Goal: Task Accomplishment & Management: Use online tool/utility

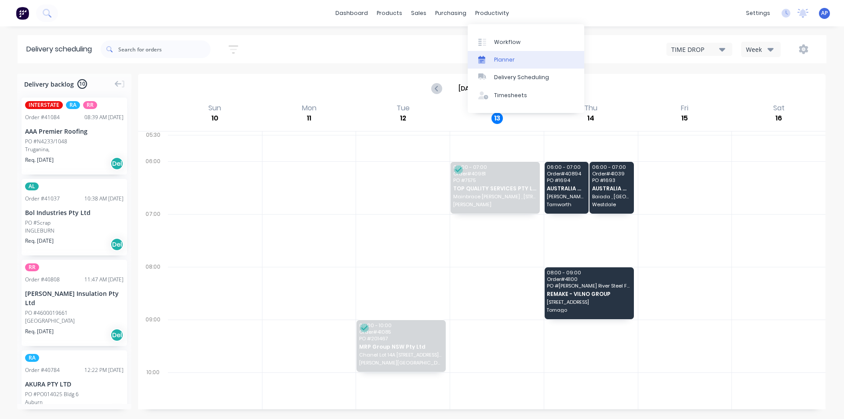
click at [489, 56] on div at bounding box center [484, 60] width 13 height 8
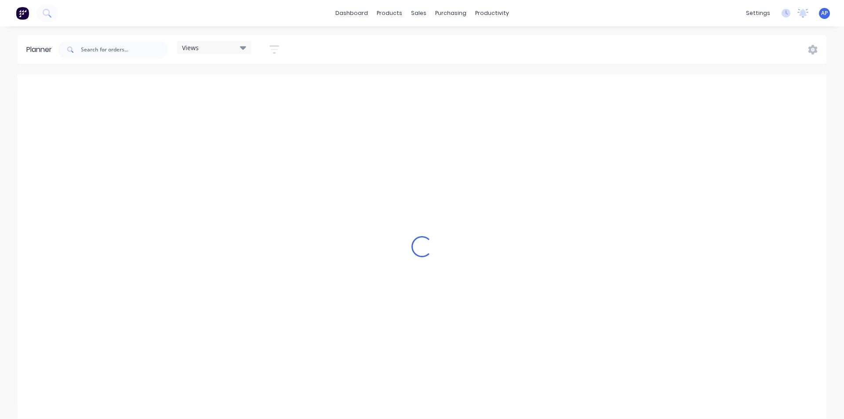
scroll to position [0, 985]
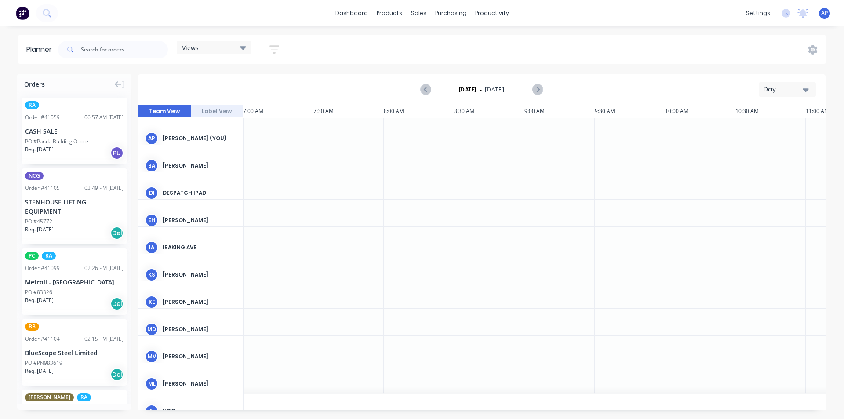
click at [237, 51] on div "Views" at bounding box center [214, 47] width 75 height 13
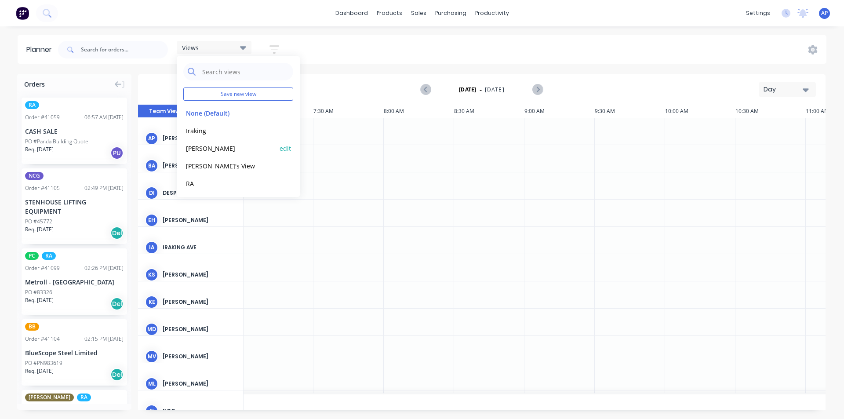
click at [206, 142] on div "[PERSON_NAME]" at bounding box center [238, 148] width 110 height 18
click at [198, 151] on button "[PERSON_NAME]" at bounding box center [230, 148] width 94 height 10
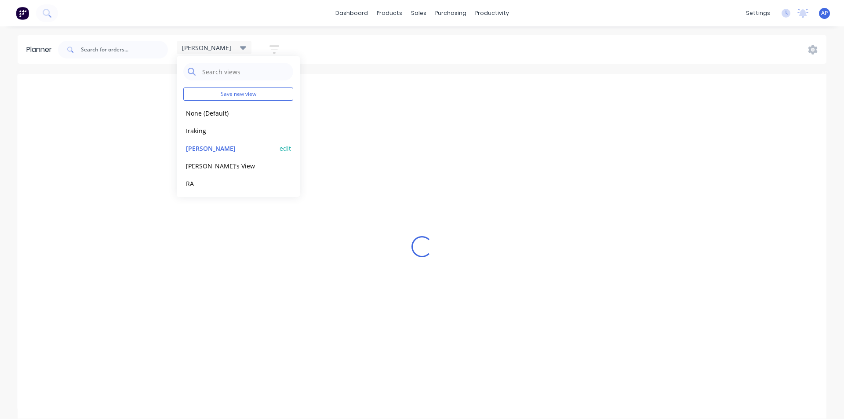
scroll to position [0, 0]
drag, startPoint x: 761, startPoint y: 64, endPoint x: 755, endPoint y: 69, distance: 7.2
click at [758, 69] on div "Planner [PERSON_NAME] Save new view None (Default) edit Iraking edit [PERSON_NA…" at bounding box center [422, 226] width 844 height 383
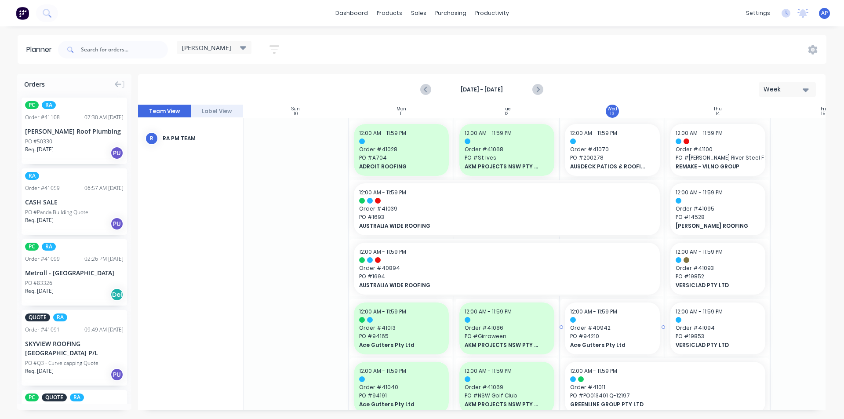
scroll to position [88, 0]
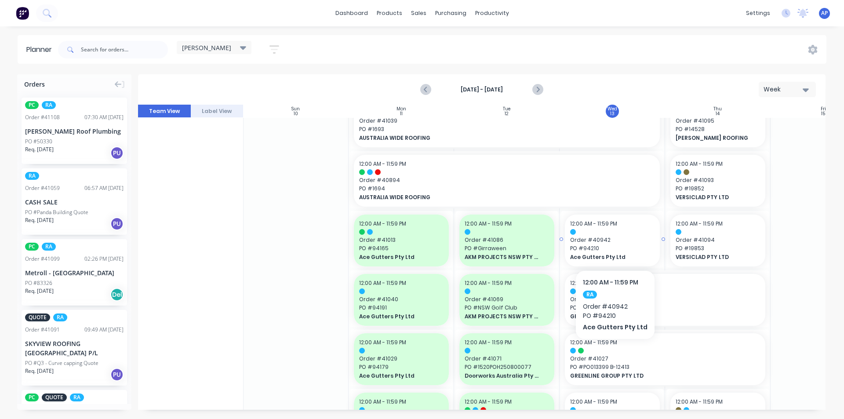
click at [601, 240] on span "Order # 40942" at bounding box center [612, 240] width 84 height 8
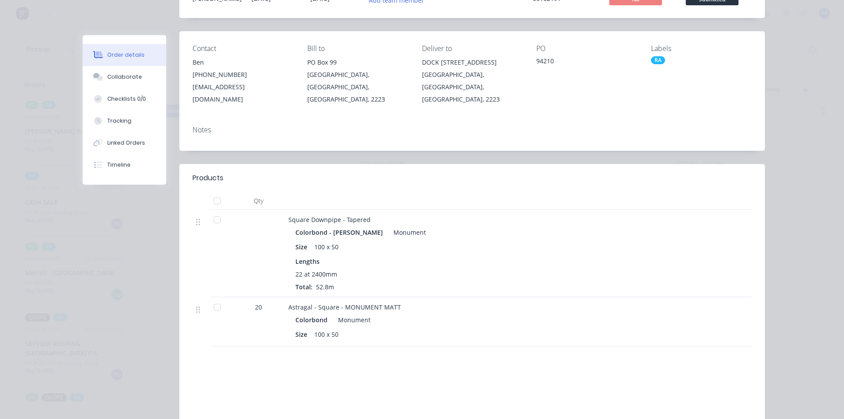
scroll to position [0, 0]
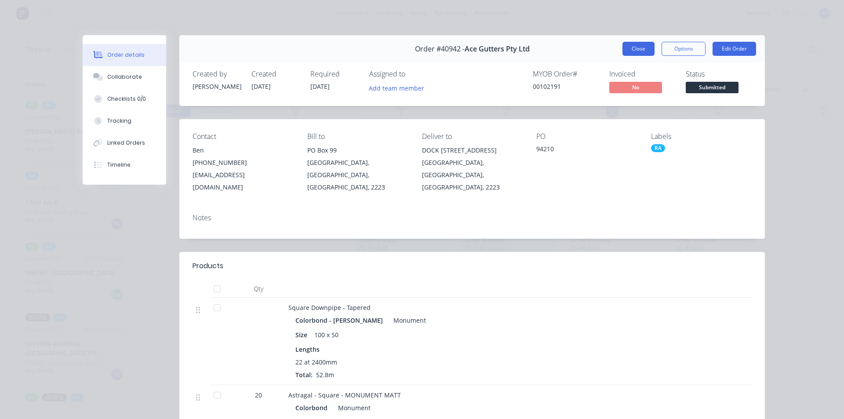
click at [648, 46] on button "Close" at bounding box center [639, 49] width 32 height 14
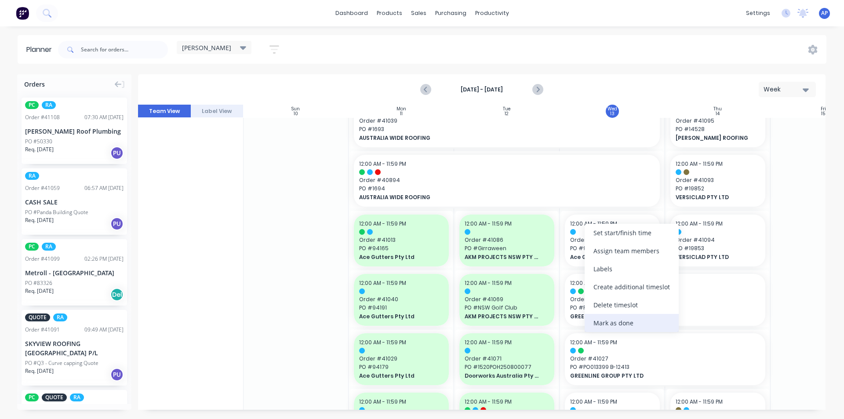
click at [607, 325] on div "Mark as done" at bounding box center [632, 323] width 94 height 18
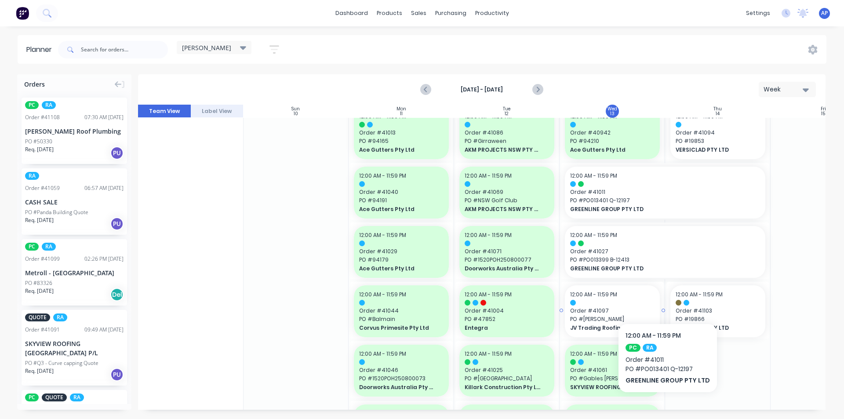
scroll to position [220, 0]
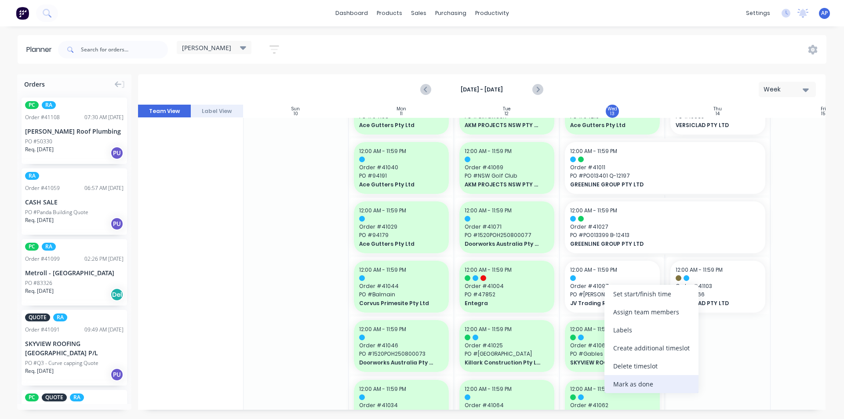
click at [624, 389] on div "Mark as done" at bounding box center [652, 384] width 94 height 18
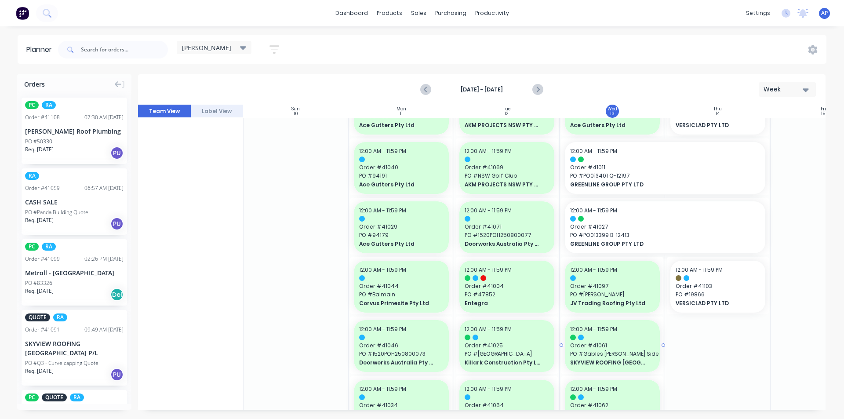
scroll to position [396, 0]
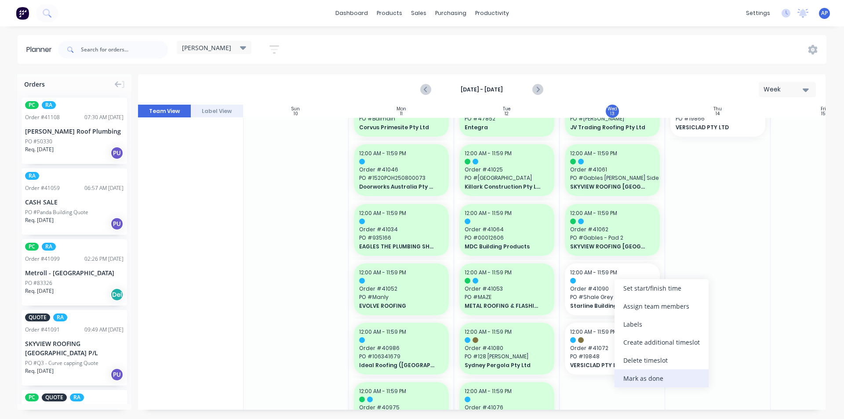
click at [657, 381] on div "Mark as done" at bounding box center [662, 378] width 94 height 18
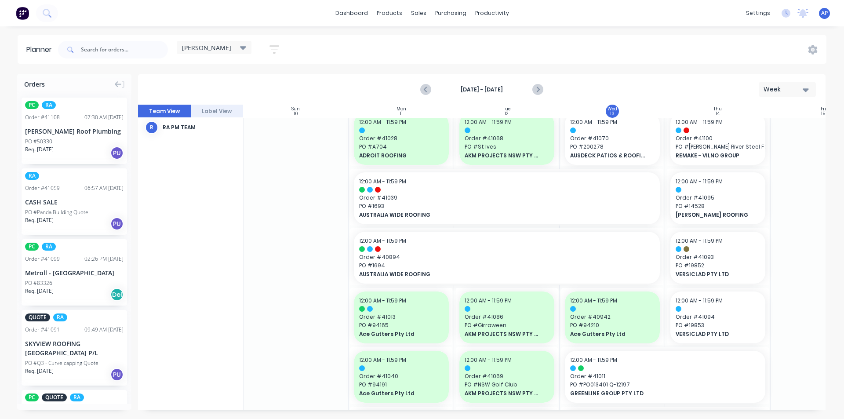
scroll to position [0, 0]
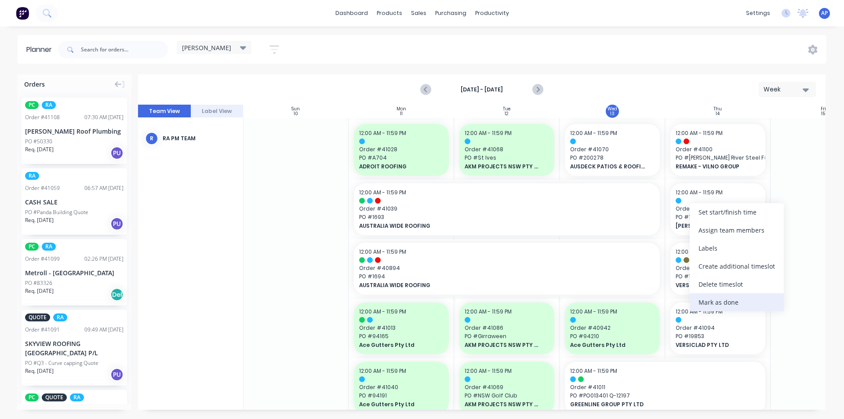
click at [723, 296] on div "Mark as done" at bounding box center [737, 302] width 94 height 18
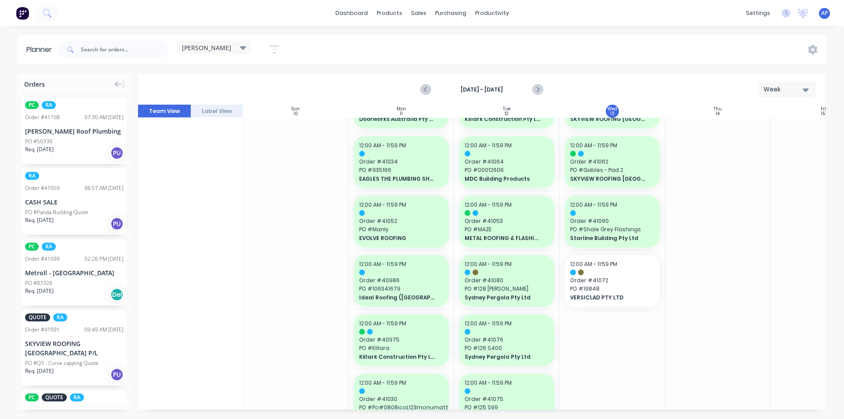
scroll to position [473, 0]
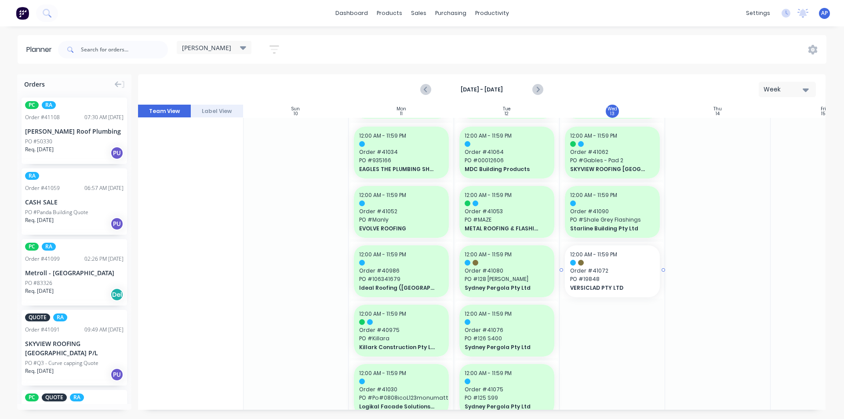
click at [625, 280] on span "PO # 19848" at bounding box center [612, 279] width 84 height 8
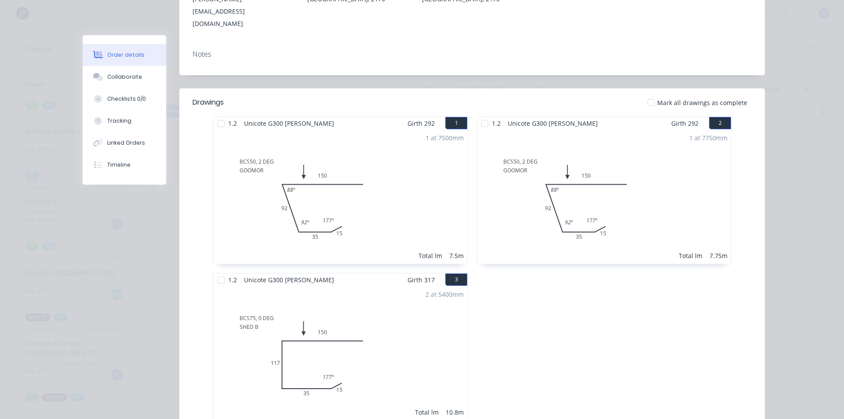
scroll to position [0, 0]
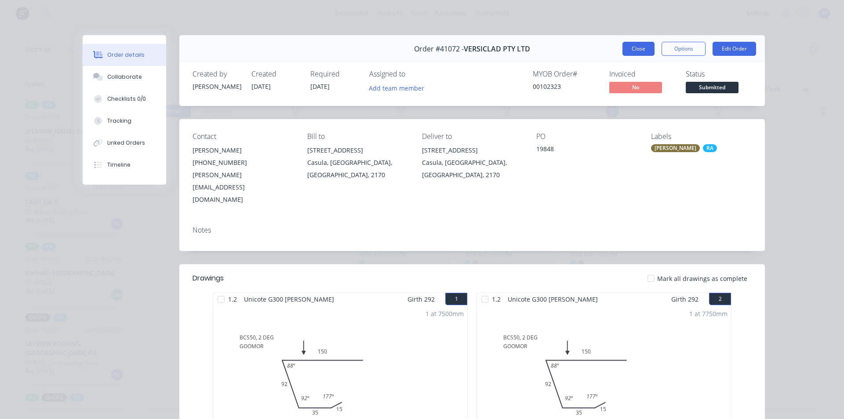
click at [626, 44] on button "Close" at bounding box center [639, 49] width 32 height 14
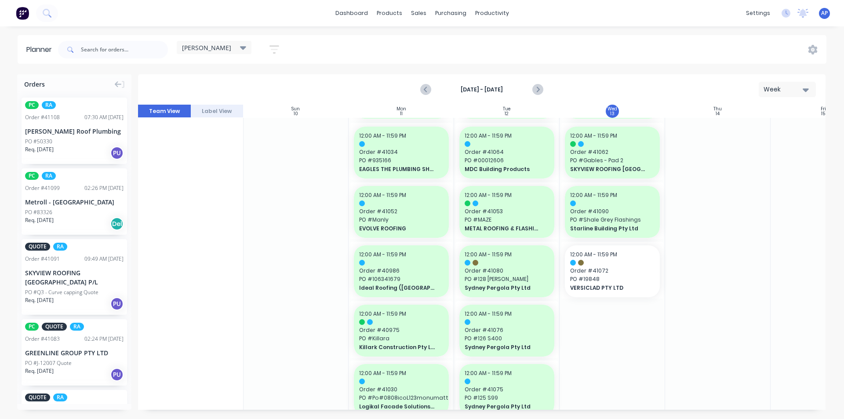
click at [801, 293] on div at bounding box center [824, 391] width 106 height 1493
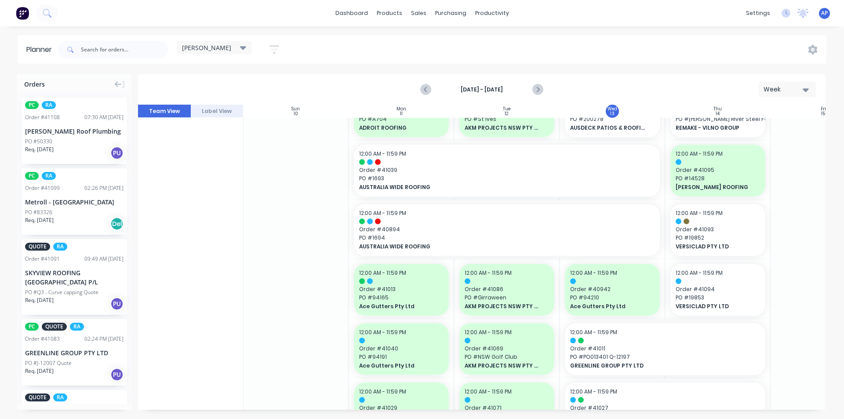
scroll to position [0, 0]
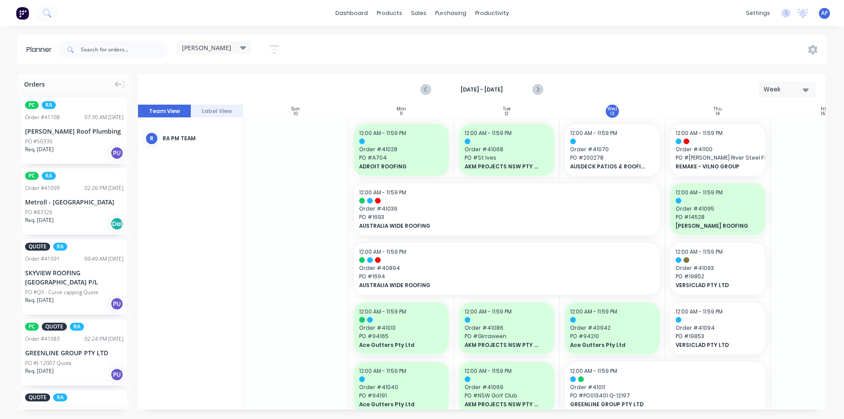
click at [634, 142] on div at bounding box center [612, 141] width 84 height 6
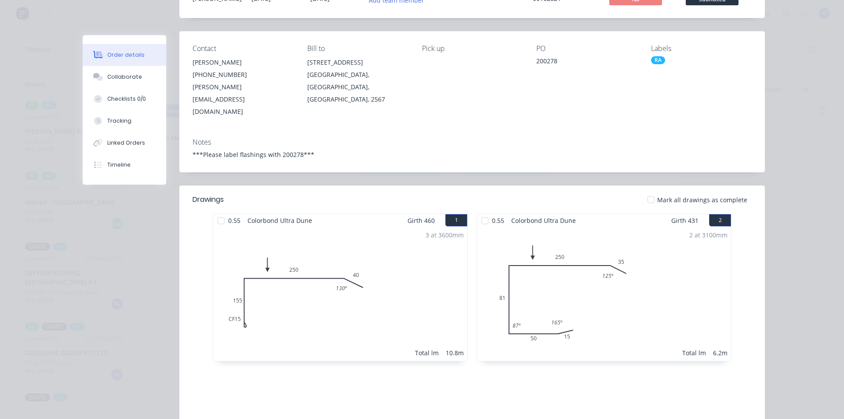
scroll to position [0, 0]
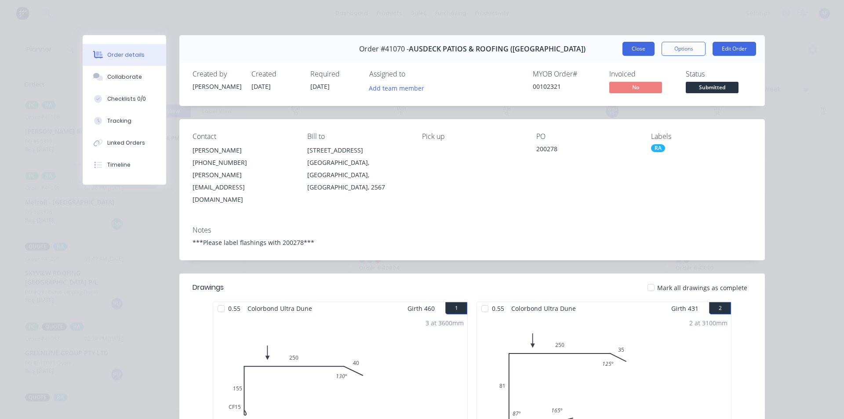
click at [634, 46] on button "Close" at bounding box center [639, 49] width 32 height 14
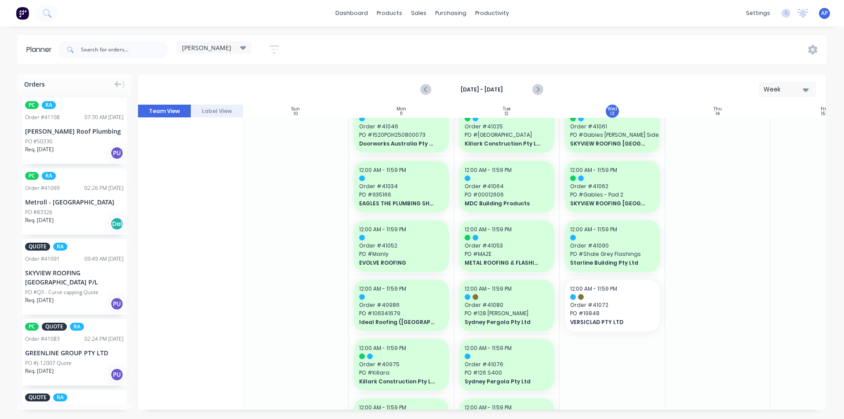
scroll to position [0, 0]
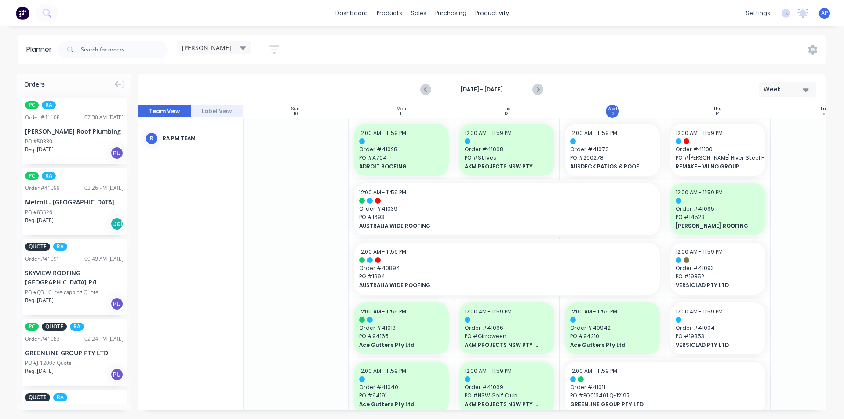
click at [532, 91] on icon "Next page" at bounding box center [537, 89] width 11 height 11
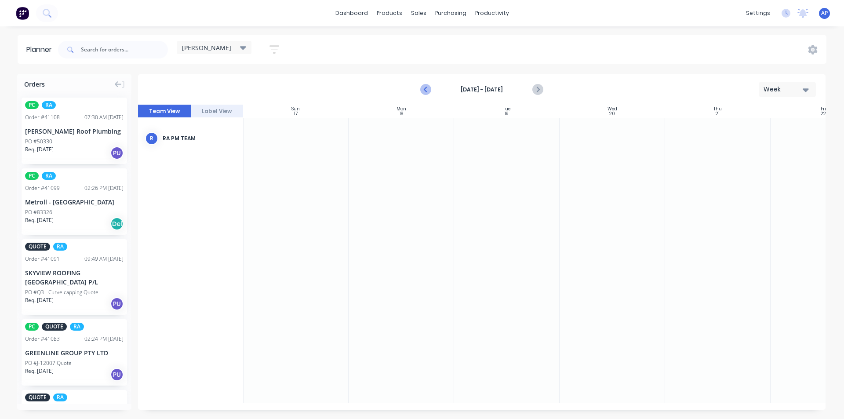
click at [418, 88] on button "Previous page" at bounding box center [426, 90] width 18 height 18
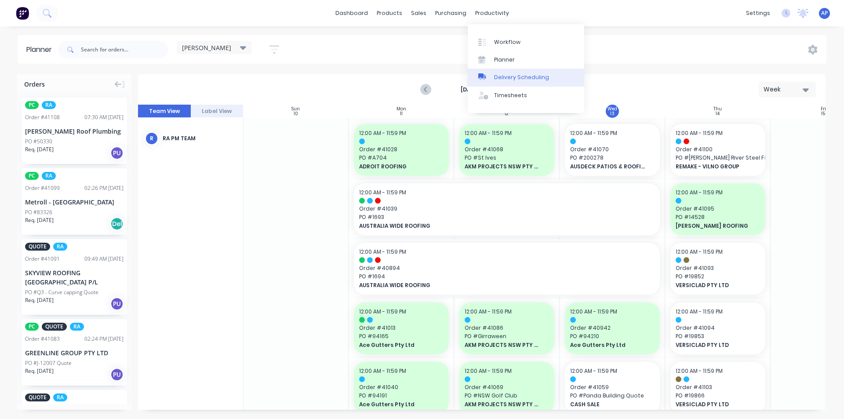
click at [514, 80] on div "Delivery Scheduling" at bounding box center [521, 77] width 55 height 8
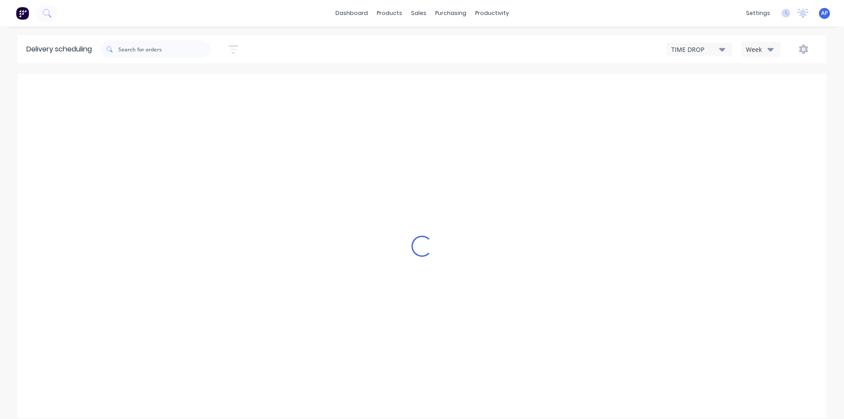
type input "[DATE] - [DATE]"
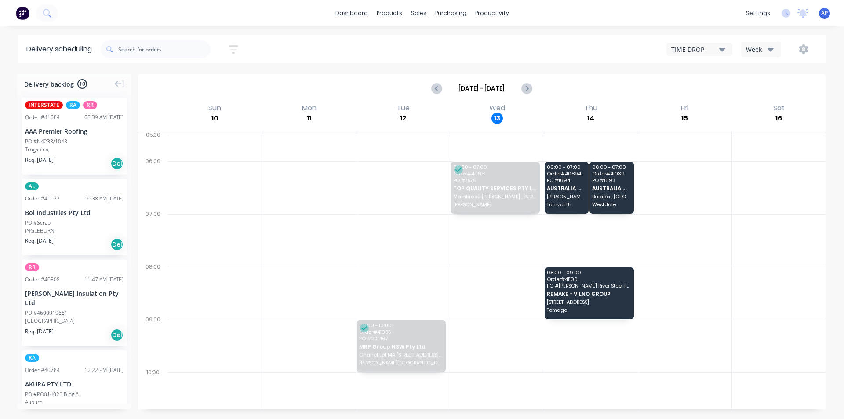
click at [751, 47] on div "Week" at bounding box center [758, 49] width 25 height 9
click at [764, 87] on div "Vehicle" at bounding box center [785, 90] width 87 height 18
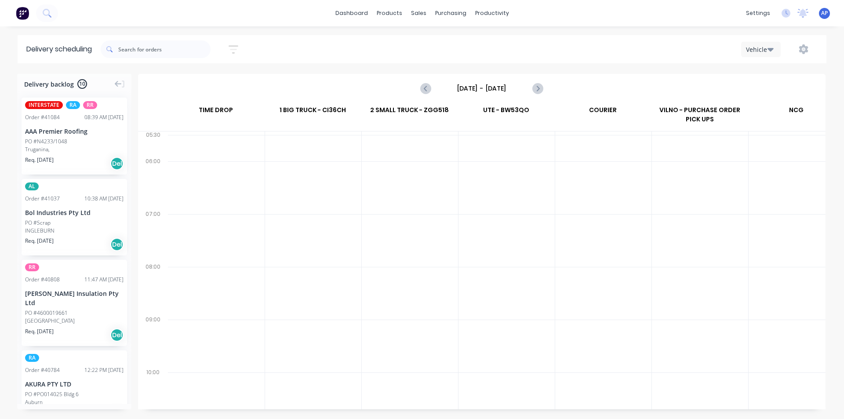
scroll to position [0, 0]
click at [499, 89] on input "[DATE] - [DATE]" at bounding box center [481, 88] width 87 height 13
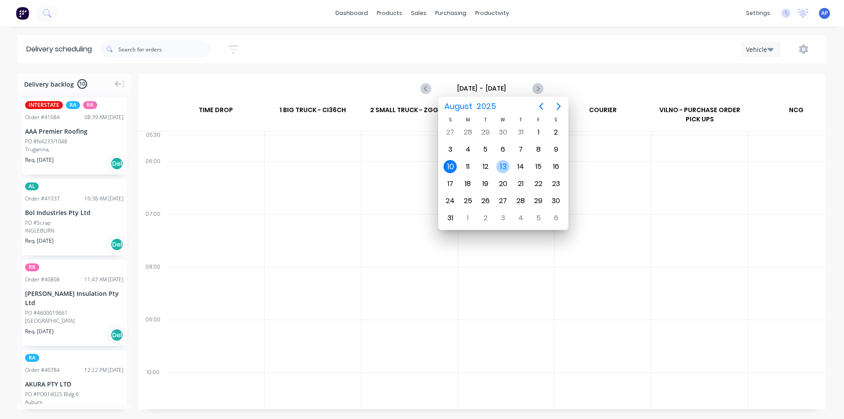
click at [503, 169] on div "13" at bounding box center [502, 166] width 13 height 13
type input "[DATE] - [DATE]"
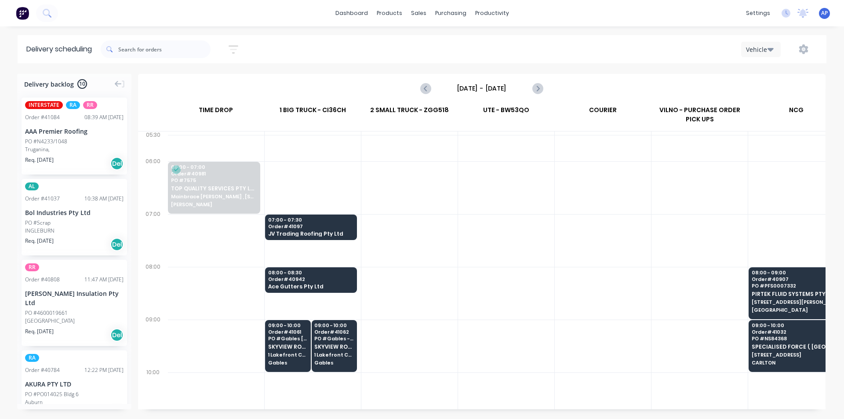
click at [515, 232] on div at bounding box center [506, 240] width 96 height 53
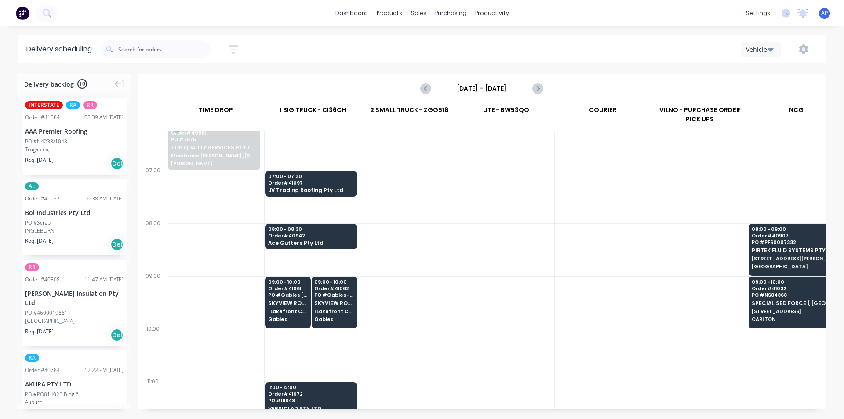
scroll to position [44, 0]
click at [480, 252] on div at bounding box center [506, 249] width 96 height 53
click at [567, 339] on div at bounding box center [603, 354] width 96 height 53
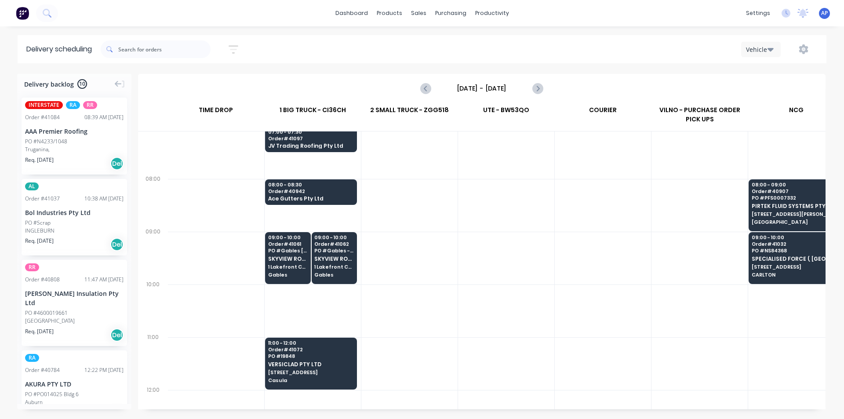
click at [501, 351] on div at bounding box center [506, 363] width 96 height 53
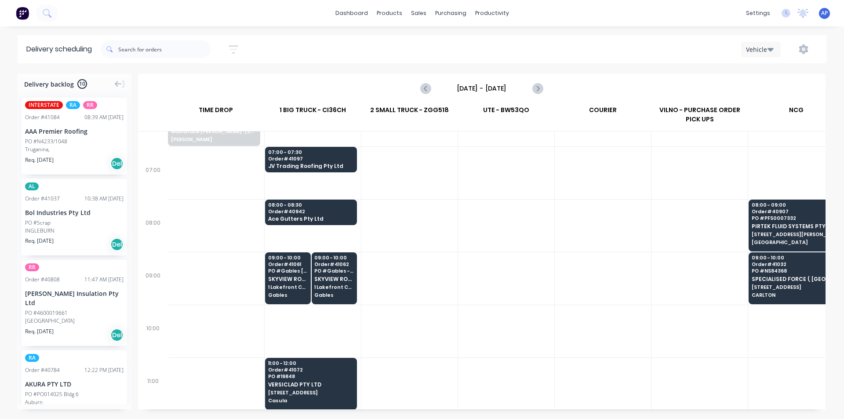
scroll to position [44, 0]
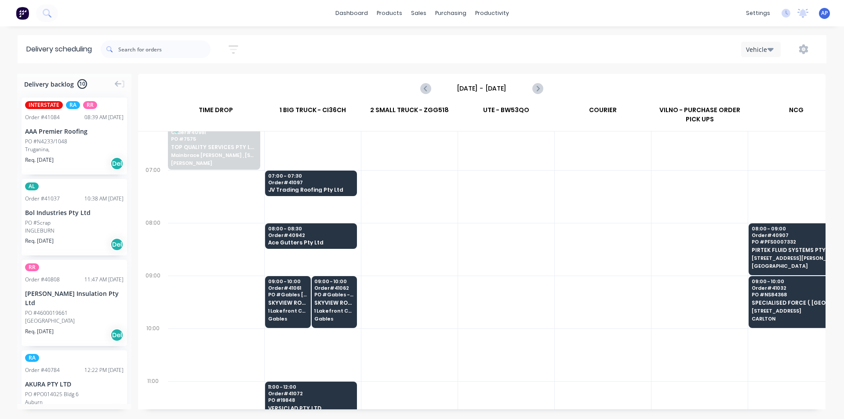
click at [420, 311] on div at bounding box center [409, 302] width 96 height 53
click at [528, 223] on div at bounding box center [506, 249] width 96 height 53
click at [529, 317] on div at bounding box center [506, 302] width 96 height 53
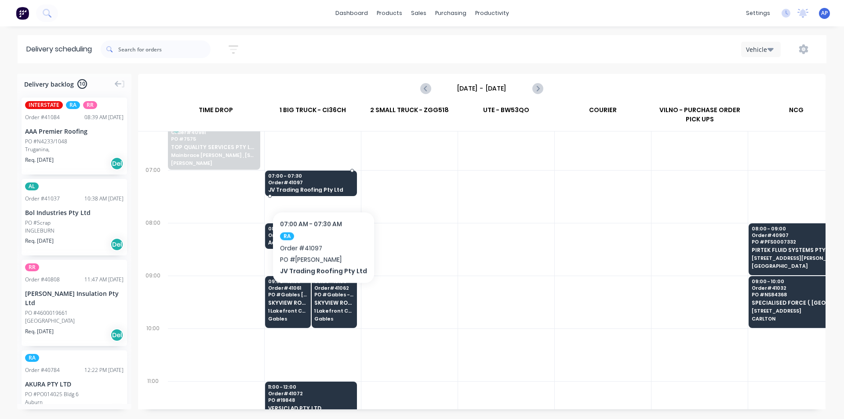
click at [320, 186] on div "07:00 - 07:30 Order # 41097 JV Trading Roofing Pty Ltd" at bounding box center [311, 184] width 91 height 26
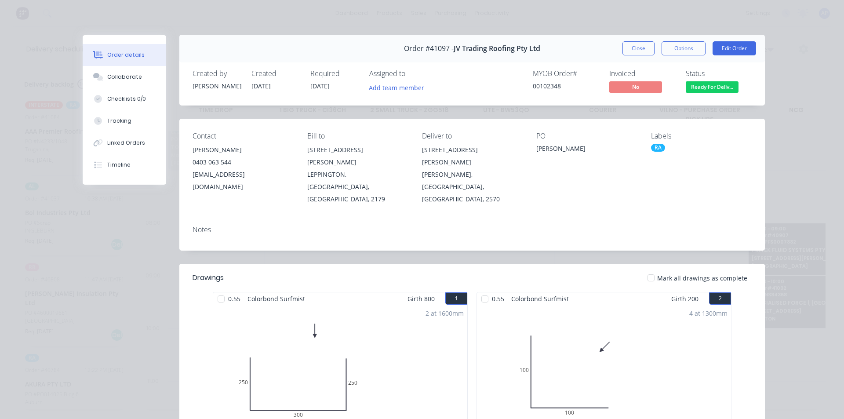
scroll to position [0, 0]
click at [637, 48] on button "Close" at bounding box center [639, 49] width 32 height 14
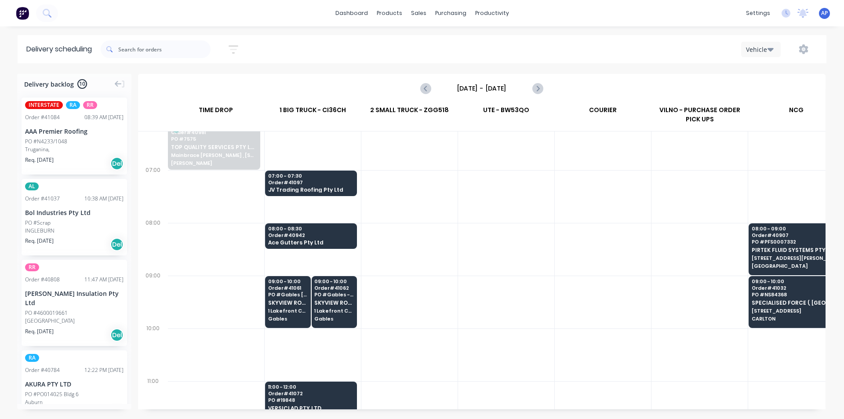
click at [492, 316] on div at bounding box center [506, 302] width 96 height 53
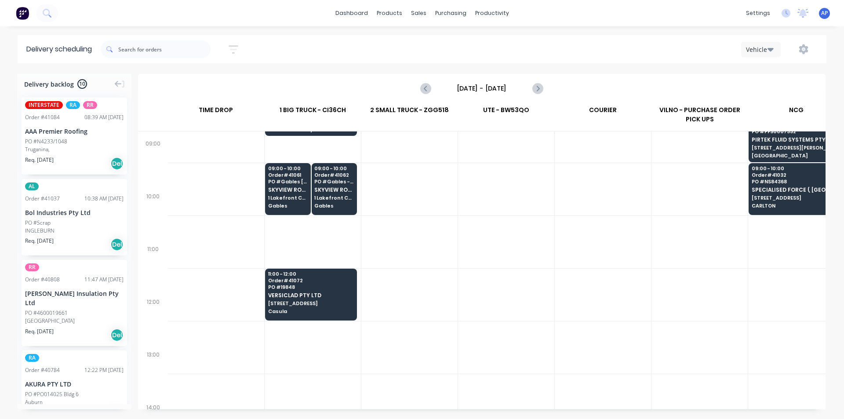
scroll to position [176, 0]
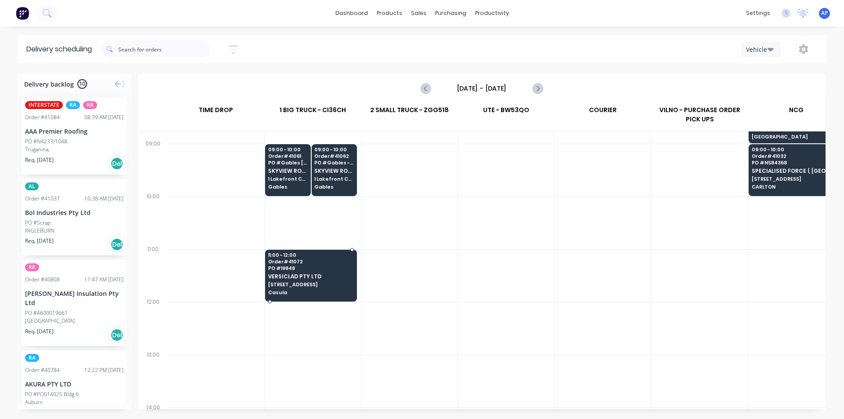
click at [280, 277] on span "VERSICLAD PTY LTD" at bounding box center [310, 276] width 85 height 6
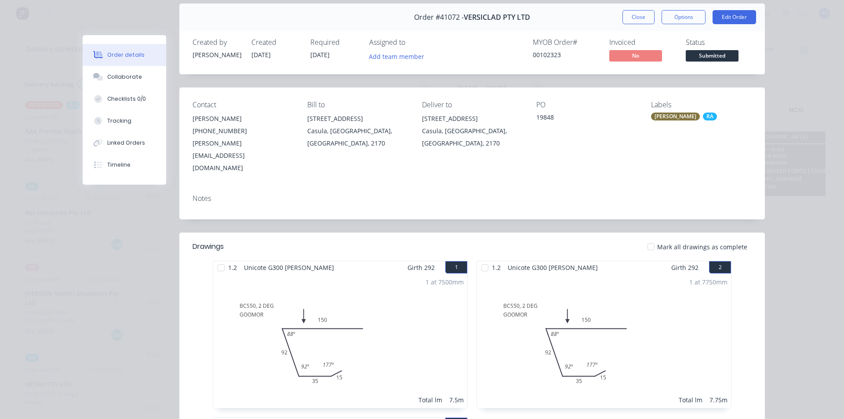
scroll to position [0, 0]
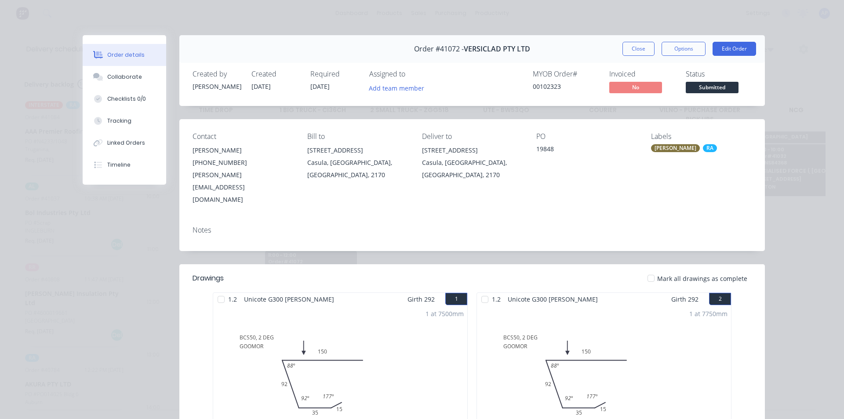
click at [636, 60] on div "Order #41072 - VERSICLAD PTY LTD Close Options Edit Order" at bounding box center [472, 49] width 586 height 28
click at [635, 52] on button "Close" at bounding box center [639, 49] width 32 height 14
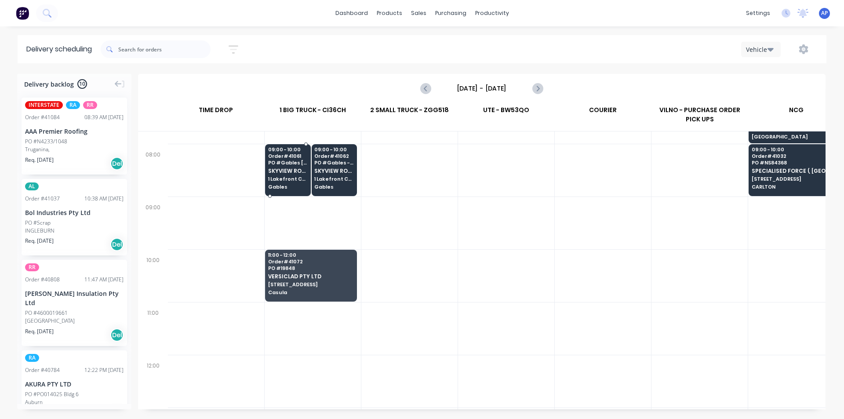
scroll to position [88, 0]
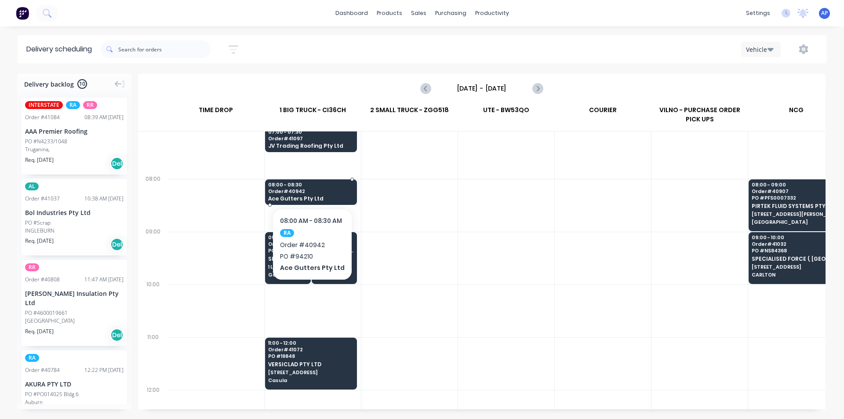
click at [324, 181] on div "08:00 - 08:30 Order # 40942 Ace Gutters Pty Ltd" at bounding box center [311, 192] width 91 height 26
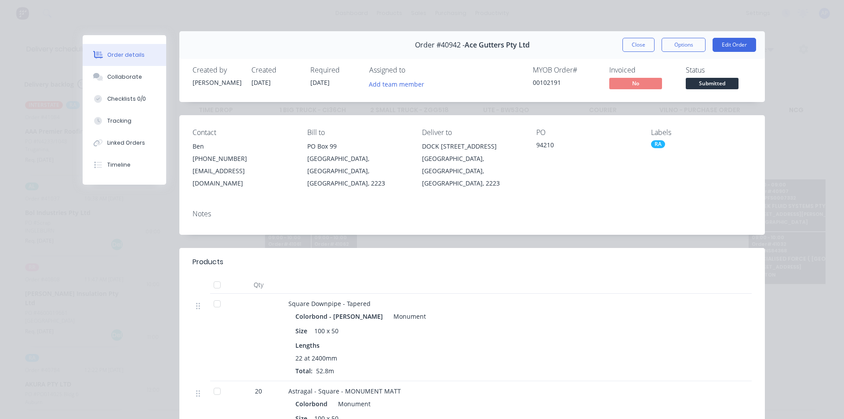
scroll to position [0, 0]
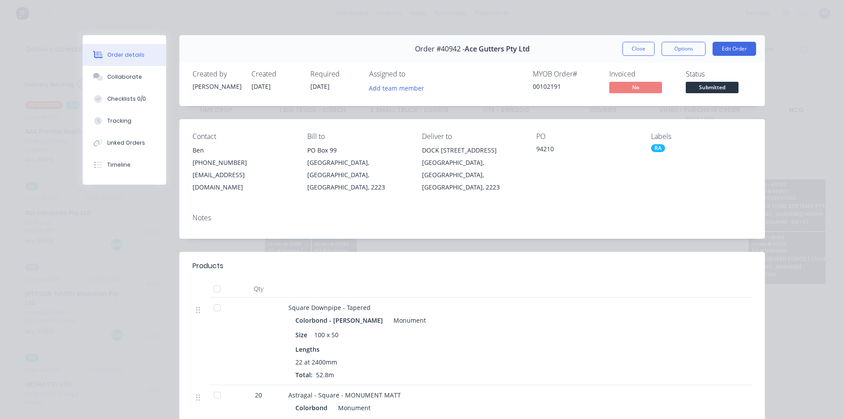
click at [623, 49] on button "Close" at bounding box center [639, 49] width 32 height 14
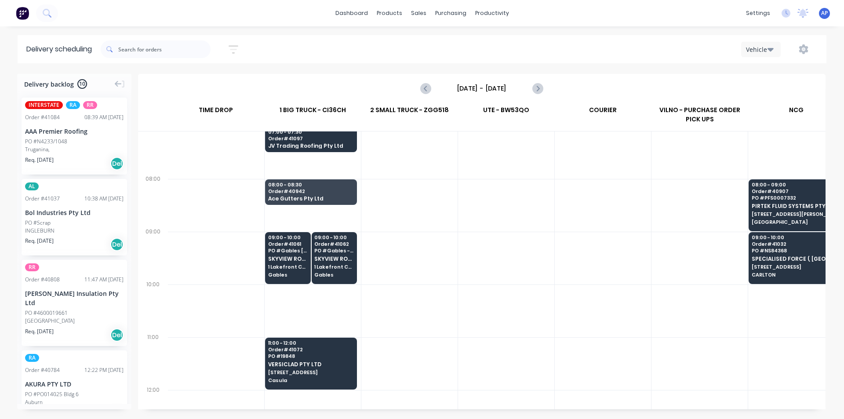
click at [596, 140] on div at bounding box center [603, 152] width 96 height 53
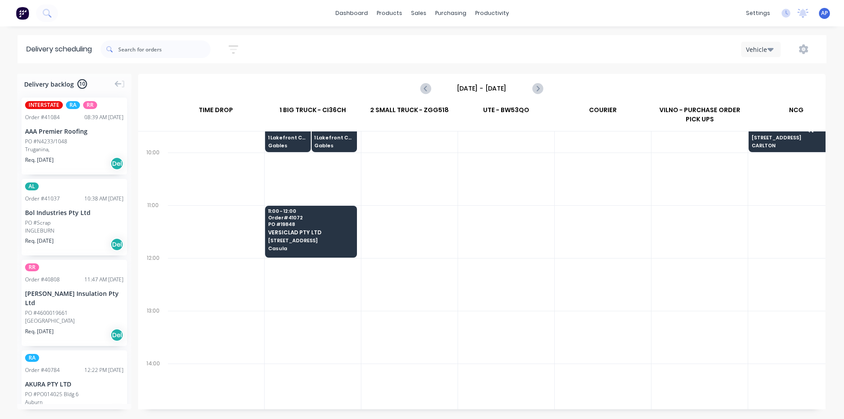
scroll to position [44, 0]
